Goal: Task Accomplishment & Management: Use online tool/utility

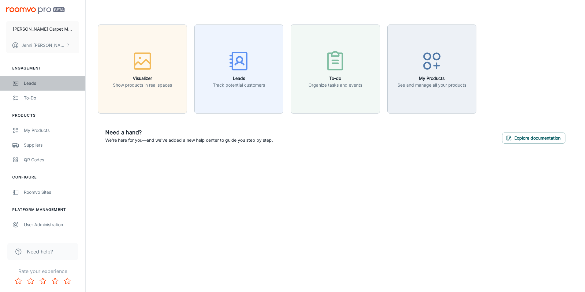
click at [26, 81] on div "Leads" at bounding box center [51, 83] width 55 height 7
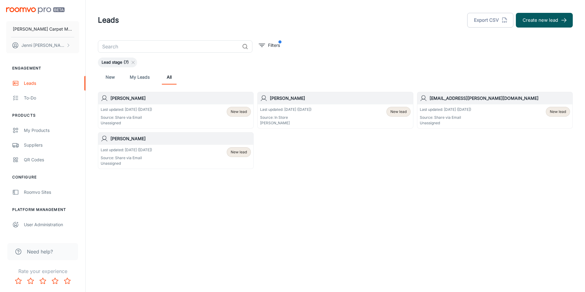
click at [110, 76] on link "New" at bounding box center [110, 77] width 15 height 15
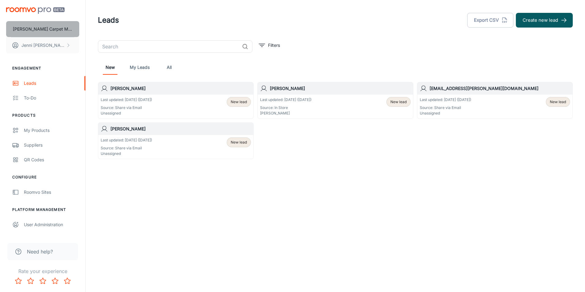
click at [56, 27] on p "[PERSON_NAME] Carpet Mill Outlet" at bounding box center [43, 29] width 60 height 7
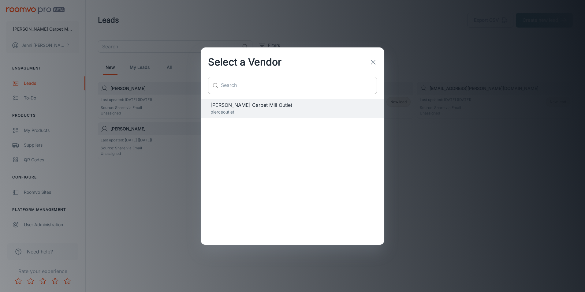
click at [272, 89] on input "text" at bounding box center [299, 85] width 156 height 17
click at [374, 63] on icon "button" at bounding box center [373, 61] width 7 height 7
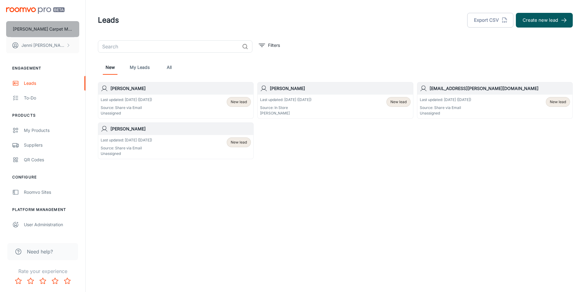
click at [57, 26] on p "[PERSON_NAME] Carpet Mill Outlet" at bounding box center [43, 29] width 60 height 7
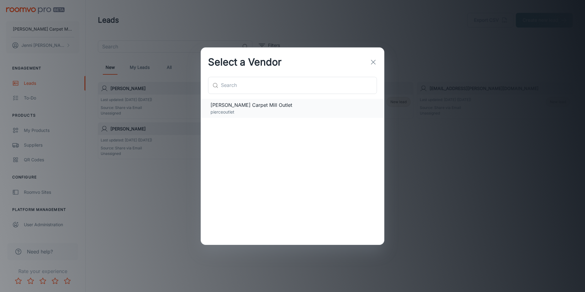
click at [250, 110] on p "pierceoutlet" at bounding box center [292, 112] width 164 height 7
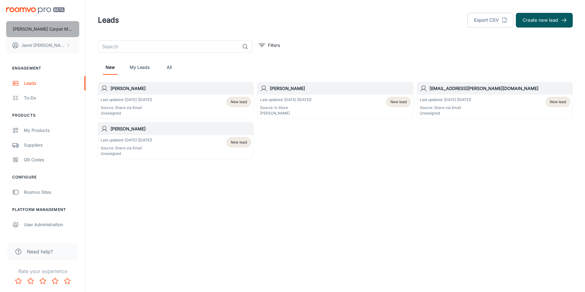
click at [42, 27] on p "[PERSON_NAME] Carpet Mill Outlet" at bounding box center [43, 29] width 60 height 7
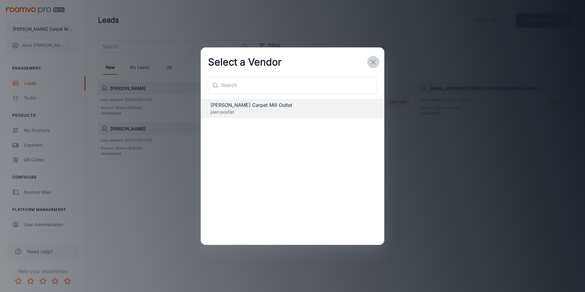
click at [373, 61] on icon "button" at bounding box center [373, 61] width 7 height 7
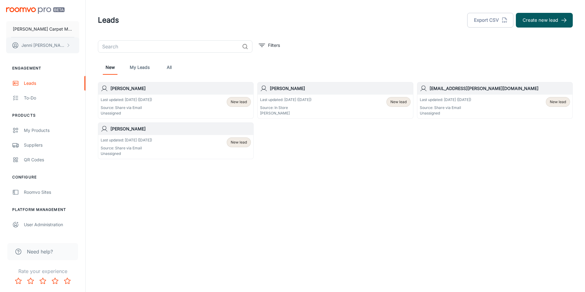
click at [39, 43] on p "[PERSON_NAME]" at bounding box center [42, 45] width 43 height 7
click at [40, 26] on div at bounding box center [292, 146] width 585 height 292
click at [41, 29] on p "[PERSON_NAME] Carpet Mill Outlet" at bounding box center [43, 29] width 60 height 7
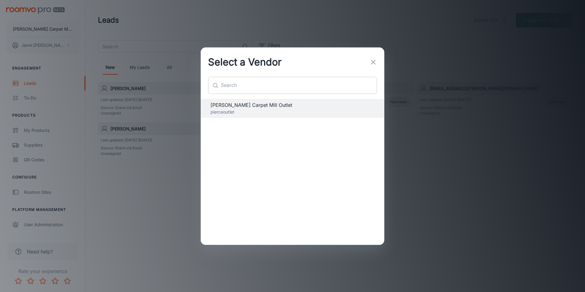
click at [247, 87] on input "text" at bounding box center [299, 85] width 156 height 17
click at [248, 86] on input "text" at bounding box center [299, 85] width 156 height 17
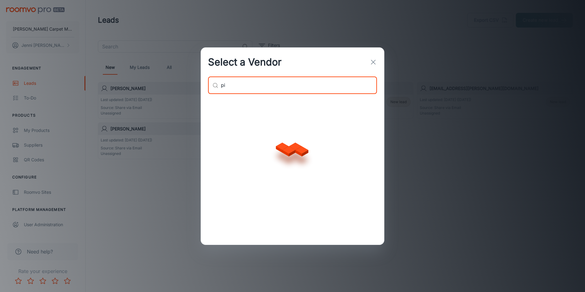
type input "p"
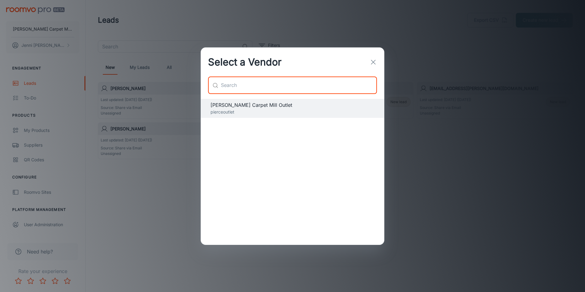
click at [373, 62] on line "button" at bounding box center [373, 62] width 4 height 4
